Goal: Use online tool/utility: Utilize a website feature to perform a specific function

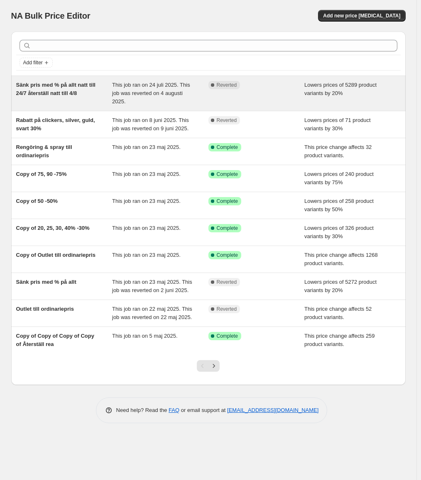
click at [49, 88] on div "Sänk pris med % på allt natt till 24/7 återställ natt till 4/8" at bounding box center [64, 93] width 96 height 25
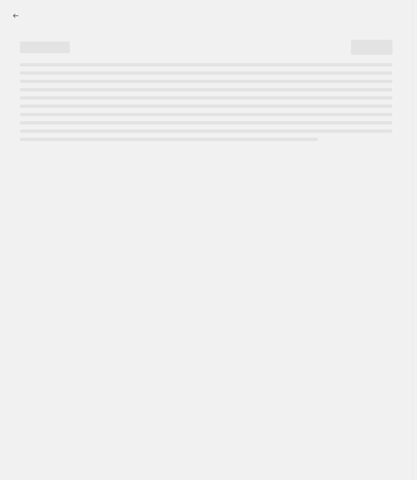
select select "percentage"
select select "no_change"
select select "collection"
select select "not_equal"
select select "collection"
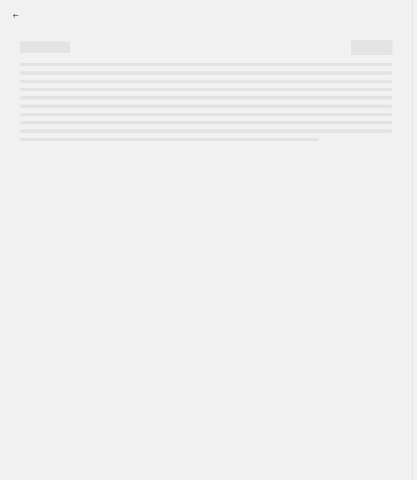
select select "not_equal"
select select "collection"
select select "not_equal"
select select "collection"
select select "not_equal"
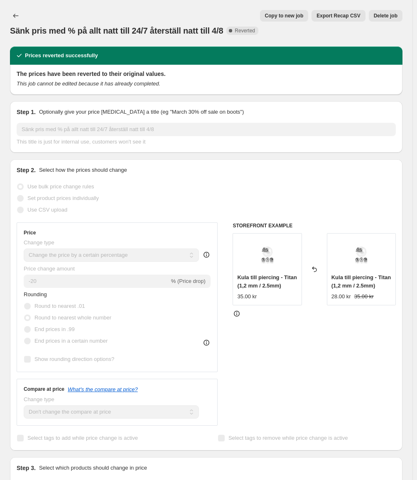
click at [288, 15] on span "Copy to new job" at bounding box center [284, 15] width 39 height 7
select select "percentage"
select select "no_change"
select select "collection"
select select "not_equal"
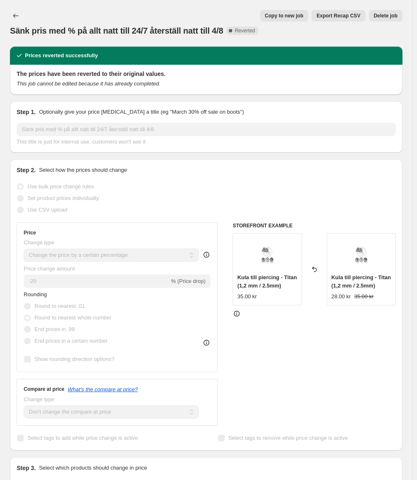
select select "collection"
select select "not_equal"
select select "collection"
select select "not_equal"
select select "collection"
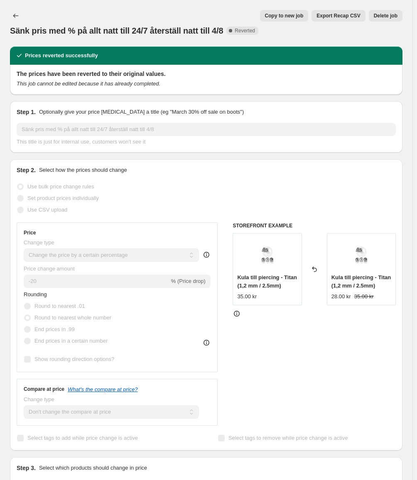
select select "not_equal"
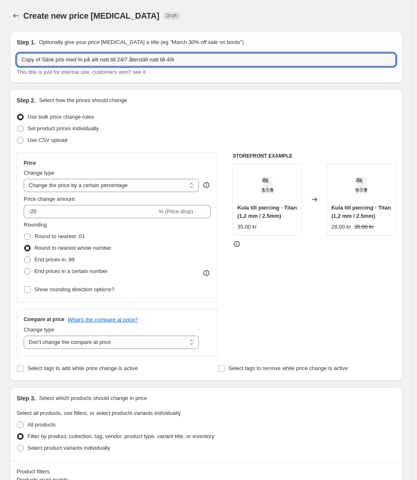
drag, startPoint x: 44, startPoint y: 59, endPoint x: 11, endPoint y: 66, distance: 33.4
click at [11, 66] on div "Step 1. Optionally give your price change job a title (eg "March 30% off sale o…" at bounding box center [206, 57] width 392 height 51
click at [101, 58] on input "Sänk pris med % på allt natt till 24/7 återställ natt till 4/8" at bounding box center [206, 59] width 379 height 13
click at [107, 60] on input "Sänk pris med % på allt natt till 22/7 återställ natt till 4/8" at bounding box center [206, 59] width 379 height 13
click at [151, 60] on input "Sänk pris med % på allt natt till 22/8 återställ natt till 4/8" at bounding box center [206, 59] width 379 height 13
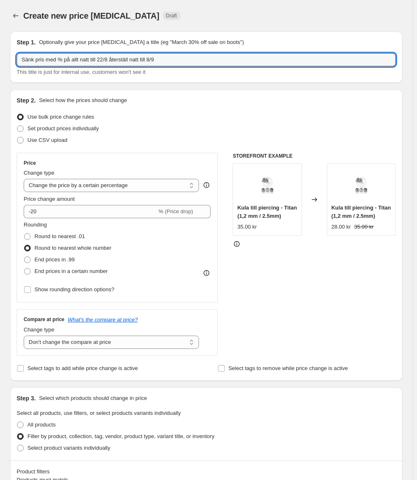
type input "Sänk pris med % på allt natt till 22/8 återställ natt till 8/9"
click at [260, 24] on div "Create new price change job. This page is ready Create new price change job Dra…" at bounding box center [206, 16] width 392 height 32
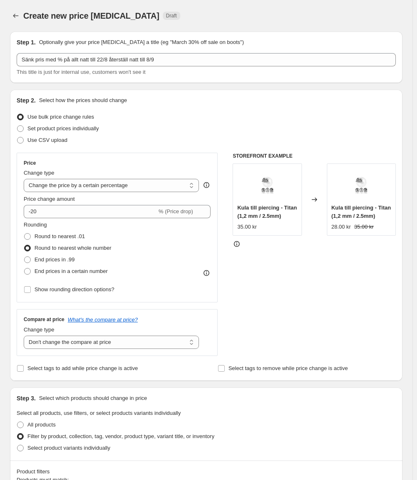
click at [222, 71] on div "This title is just for internal use, customers won't see it" at bounding box center [206, 72] width 379 height 8
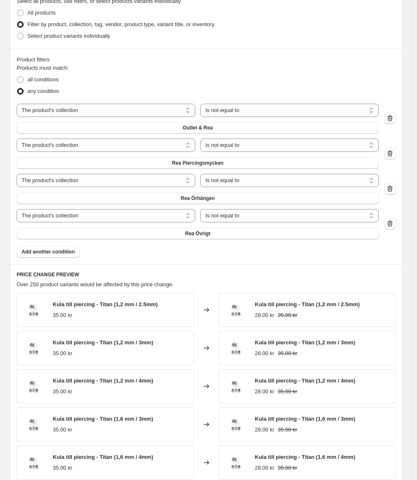
scroll to position [566, 0]
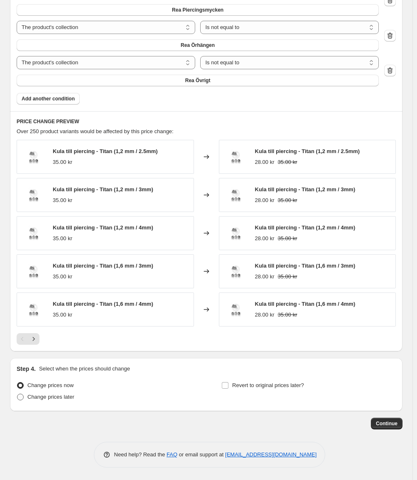
click at [24, 399] on span at bounding box center [20, 397] width 7 height 7
click at [17, 394] on input "Change prices later" at bounding box center [17, 394] width 0 height 0
radio input "true"
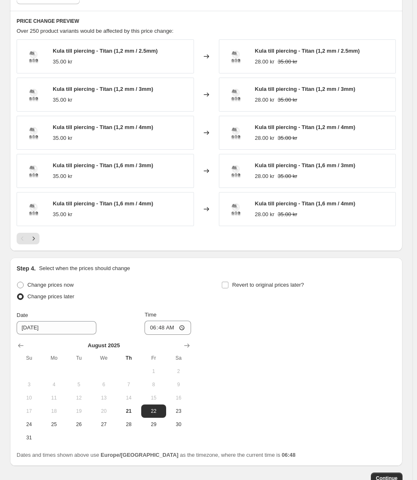
scroll to position [690, 0]
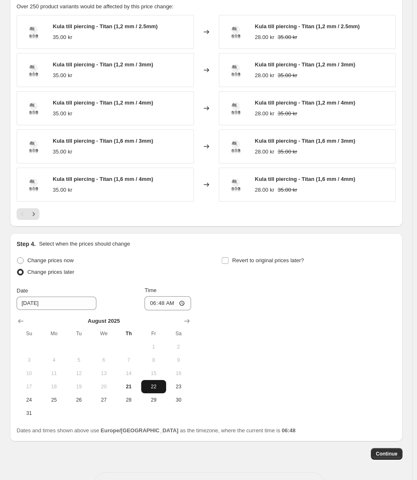
click at [156, 384] on span "22" at bounding box center [153, 386] width 18 height 7
click at [165, 303] on input "06:48" at bounding box center [167, 303] width 46 height 14
click at [173, 248] on div "Step 4. Select when the prices should change" at bounding box center [206, 244] width 379 height 8
click at [164, 304] on input "02:48" at bounding box center [167, 303] width 46 height 14
type input "03:00"
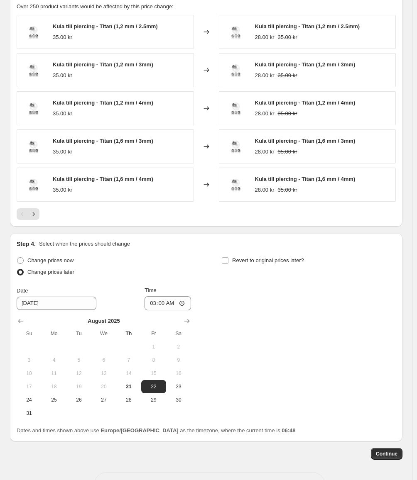
click at [191, 239] on div "Step 4. Select when the prices should change Change prices now Change prices la…" at bounding box center [206, 337] width 392 height 208
click at [228, 260] on input "Revert to original prices later?" at bounding box center [225, 260] width 7 height 7
checkbox input "true"
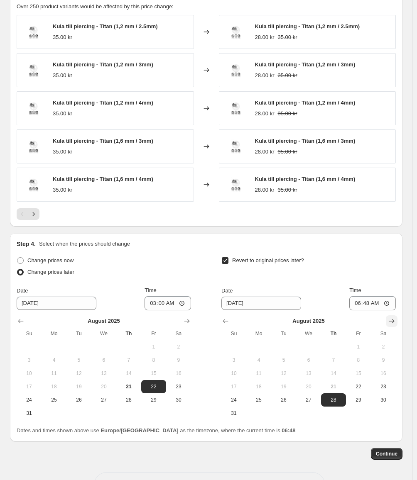
click at [396, 322] on icon "Show next month, September 2025" at bounding box center [391, 321] width 8 height 8
click at [259, 362] on span "8" at bounding box center [258, 360] width 18 height 7
type input "9/8/2025"
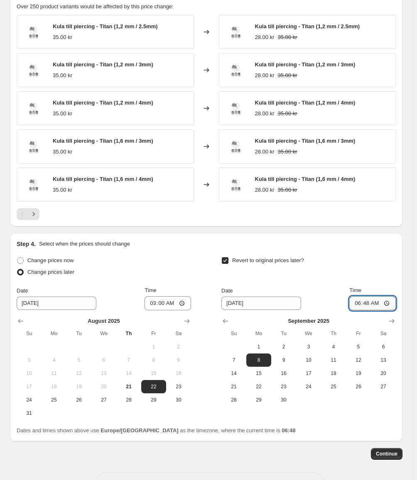
click at [371, 305] on input "06:48" at bounding box center [372, 303] width 46 height 14
type input "03:00"
click at [328, 281] on div "Revert to original prices later? Date 9/8/2025 Time 03:00 September 2025 Su Mo …" at bounding box center [308, 331] width 174 height 152
click at [358, 262] on div "Revert to original prices later?" at bounding box center [308, 267] width 174 height 25
click at [321, 435] on div "Step 4. Select when the prices should change Change prices now Change prices la…" at bounding box center [206, 337] width 392 height 208
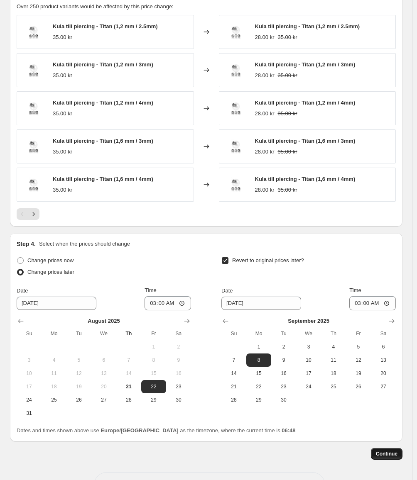
click at [393, 454] on span "Continue" at bounding box center [387, 454] width 22 height 7
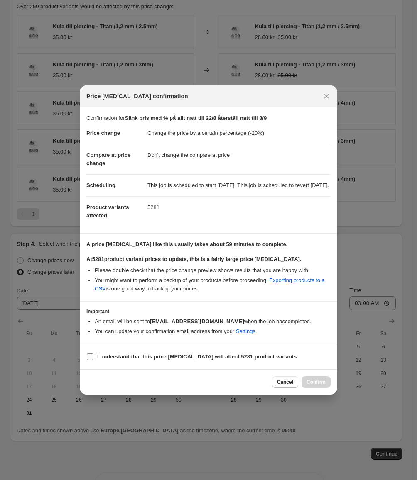
click at [93, 360] on span ":r4b:" at bounding box center [89, 356] width 7 height 7
click at [93, 360] on input "I understand that this price change job will affect 5281 product variants" at bounding box center [90, 357] width 7 height 7
checkbox input "true"
click at [313, 388] on button "Confirm" at bounding box center [315, 382] width 29 height 12
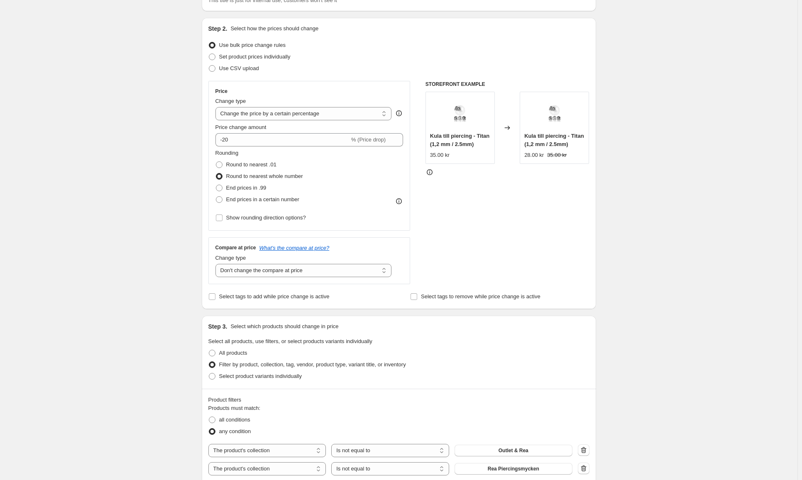
scroll to position [249, 0]
